Goal: Task Accomplishment & Management: Complete application form

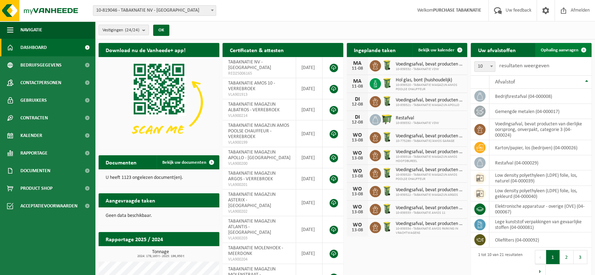
click at [563, 51] on span "Ophaling aanvragen" at bounding box center [559, 50] width 38 height 5
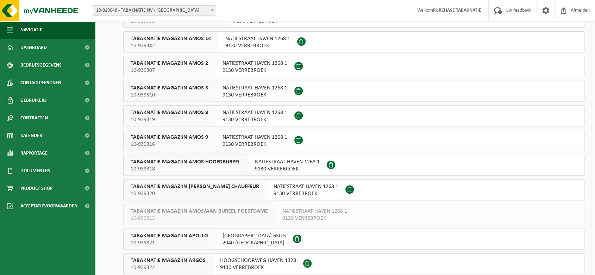
scroll to position [312, 0]
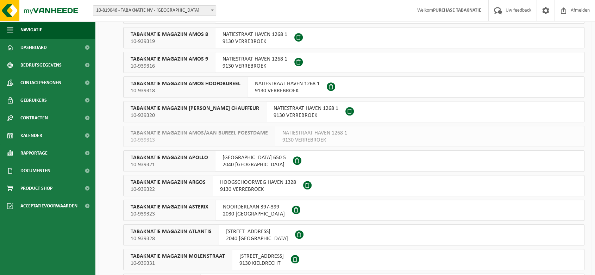
click at [230, 182] on span "HOOGSCHOORWEG HAVEN 1328" at bounding box center [258, 182] width 76 height 7
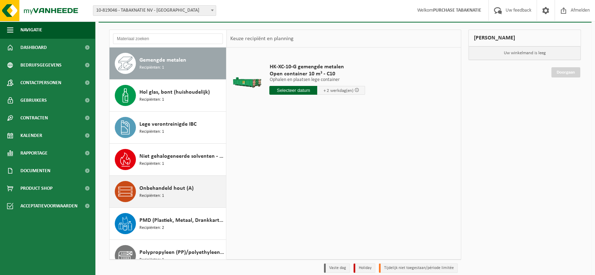
click at [160, 196] on span "Recipiënten: 1" at bounding box center [151, 195] width 25 height 7
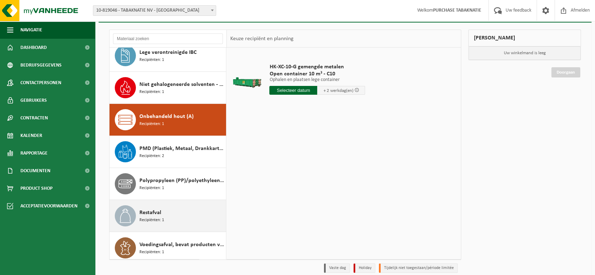
scroll to position [76, 0]
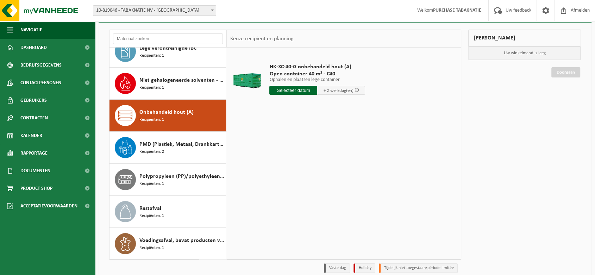
click at [296, 91] on input "text" at bounding box center [293, 90] width 48 height 9
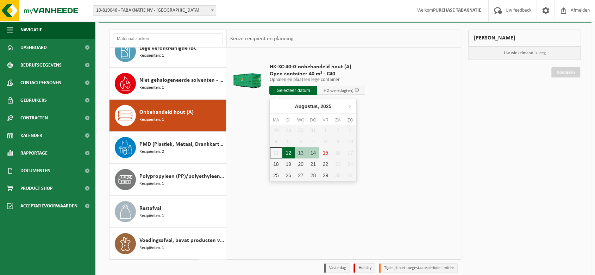
click at [287, 154] on div "12" at bounding box center [288, 152] width 12 height 11
type input "Van 2025-08-12"
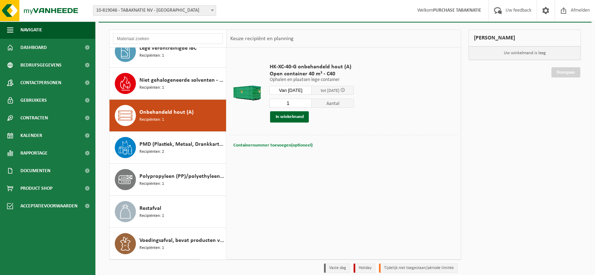
click at [283, 146] on span "Containernummer toevoegen(optioneel)" at bounding box center [272, 145] width 79 height 5
paste input "40-1811"
type input "40-1811"
click at [289, 119] on button "In winkelmand" at bounding box center [289, 116] width 39 height 11
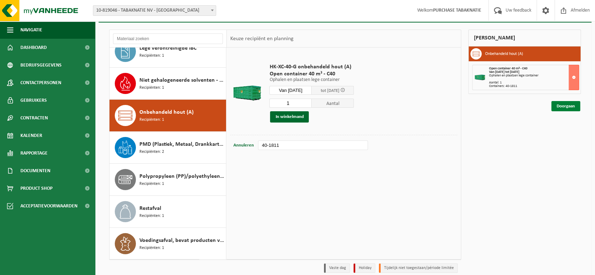
click at [561, 107] on link "Doorgaan" at bounding box center [565, 106] width 29 height 10
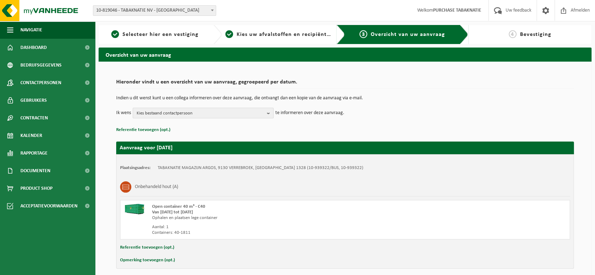
click at [158, 116] on span "Kies bestaand contactpersoon" at bounding box center [199, 113] width 127 height 11
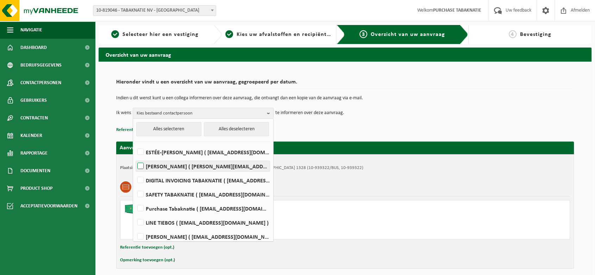
click at [204, 169] on label "[PERSON_NAME] ( [PERSON_NAME][EMAIL_ADDRESS][DOMAIN_NAME] )" at bounding box center [203, 166] width 134 height 11
click at [135, 157] on input "[PERSON_NAME] ( [PERSON_NAME][EMAIL_ADDRESS][DOMAIN_NAME] )" at bounding box center [134, 157] width 0 height 0
checkbox input "true"
click at [401, 113] on td "Ik wens [PERSON_NAME] Alles selecteren Alles deselecteren ESTÉE-[PERSON_NAME] (…" at bounding box center [344, 113] width 457 height 11
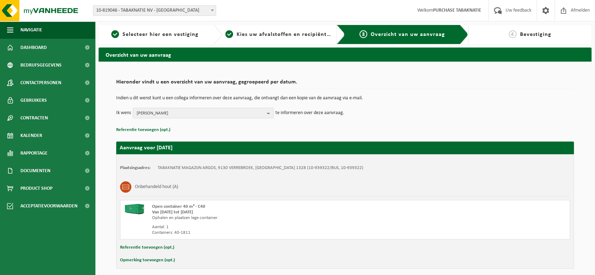
scroll to position [28, 0]
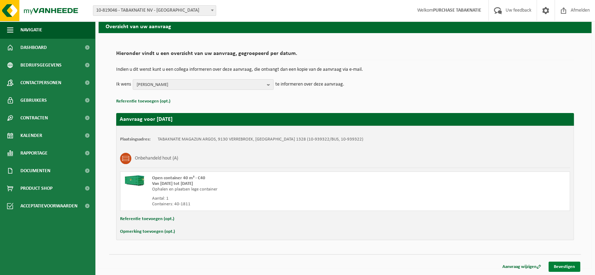
click at [565, 263] on link "Bevestigen" at bounding box center [564, 266] width 32 height 10
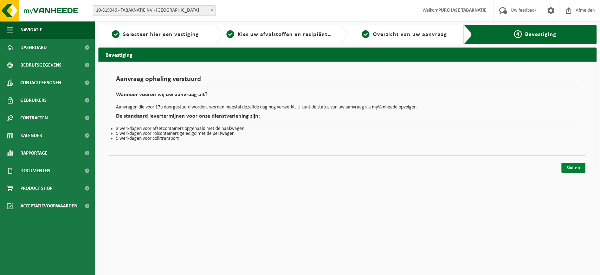
click at [568, 167] on link "Sluiten" at bounding box center [574, 168] width 24 height 10
